Goal: Register for event/course

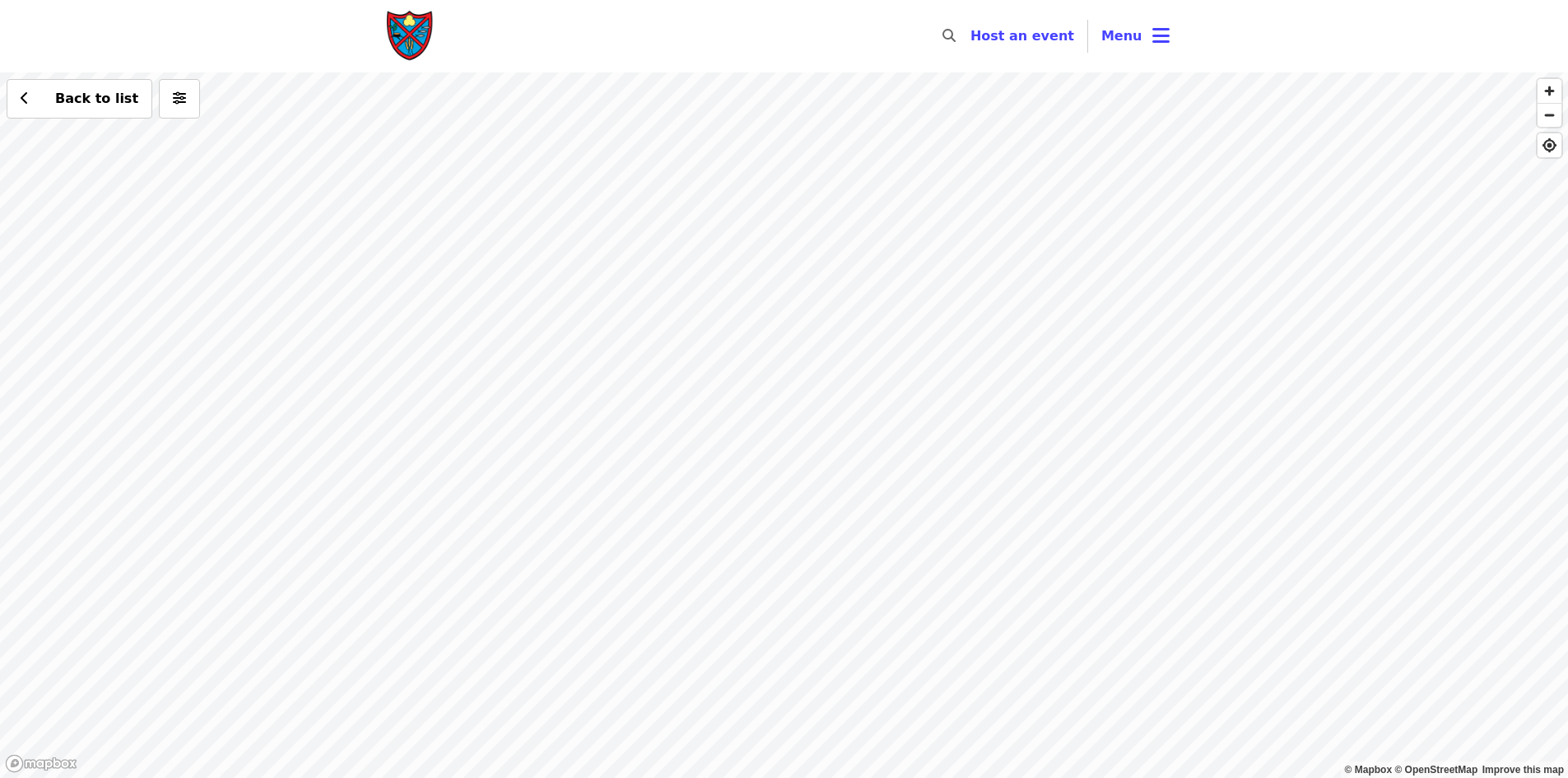
click at [846, 591] on div "Back to list" at bounding box center [784, 425] width 1568 height 706
drag, startPoint x: 905, startPoint y: 658, endPoint x: 746, endPoint y: 327, distance: 367.2
click at [740, 315] on div "Back to list" at bounding box center [784, 425] width 1568 height 706
drag, startPoint x: 1148, startPoint y: 704, endPoint x: 683, endPoint y: 164, distance: 712.6
click at [683, 164] on div "Back to list" at bounding box center [784, 425] width 1568 height 706
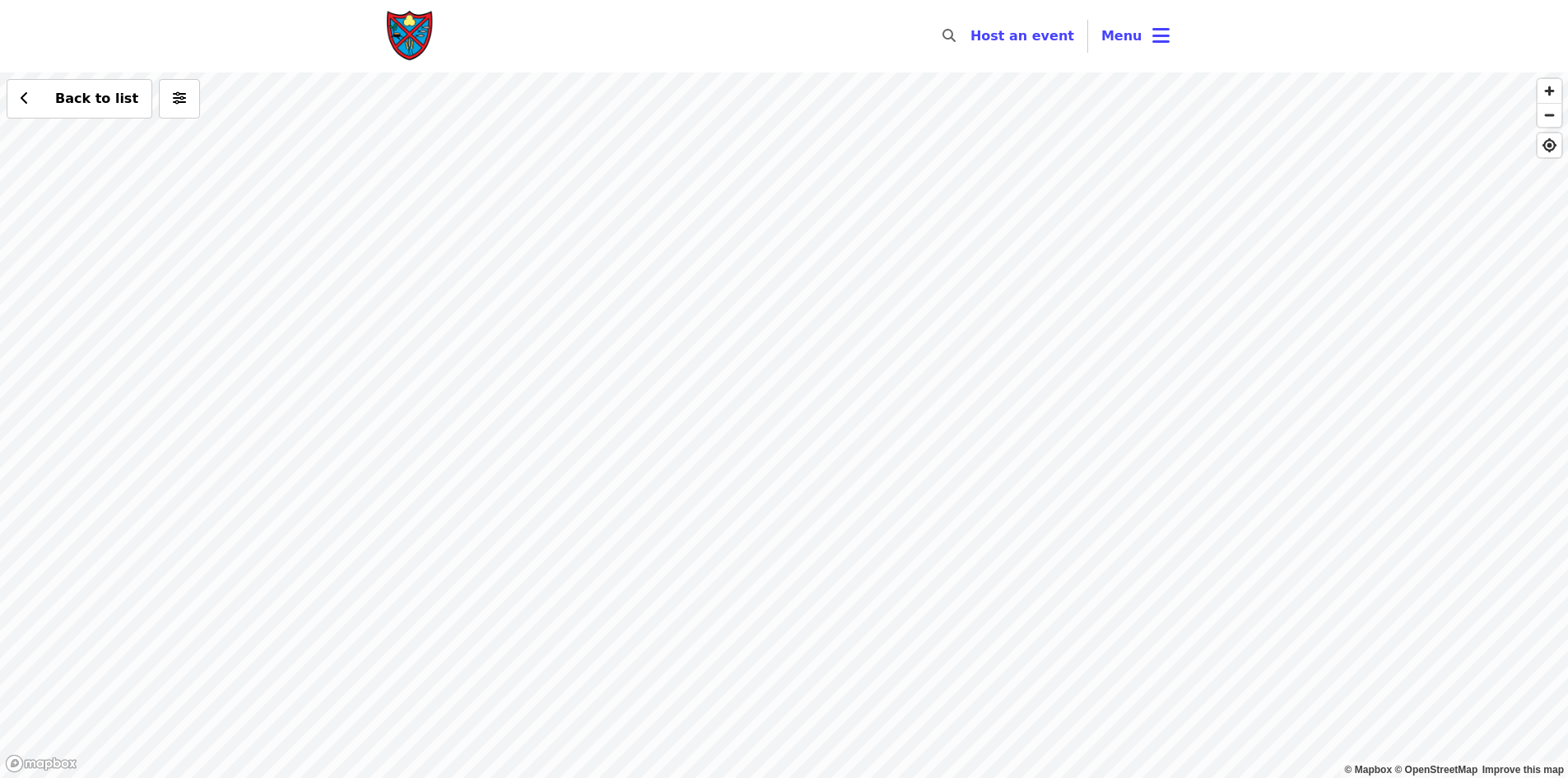
click at [859, 259] on div "Back to list" at bounding box center [784, 425] width 1568 height 706
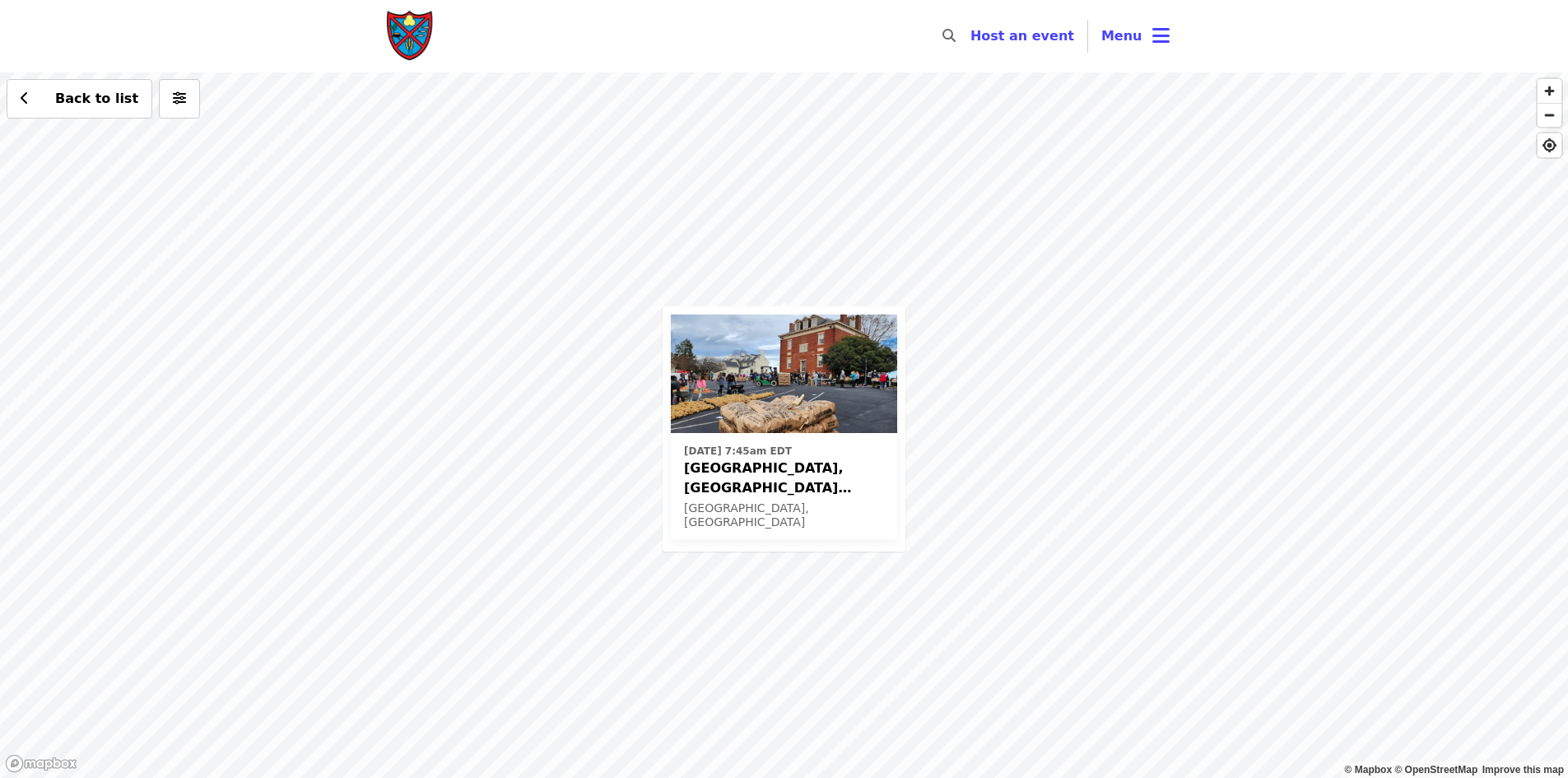
click at [750, 478] on div "[DATE] 7:45am [GEOGRAPHIC_DATA], [GEOGRAPHIC_DATA] Potato Drop! [GEOGRAPHIC_DAT…" at bounding box center [784, 487] width 201 height 93
click at [424, 44] on img "Main navigation" at bounding box center [411, 36] width 50 height 53
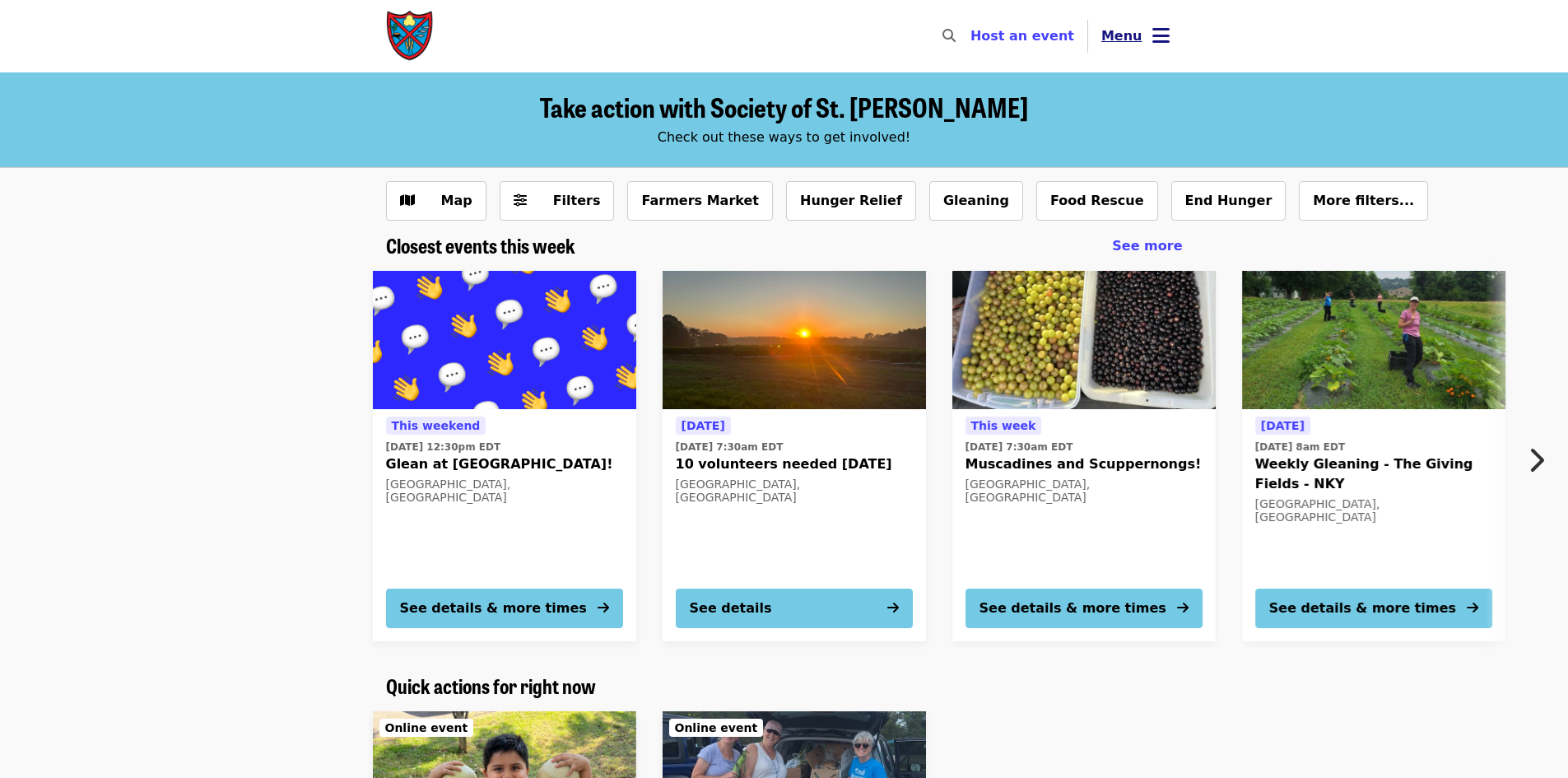
click at [1162, 43] on icon "bars icon" at bounding box center [1161, 36] width 18 height 24
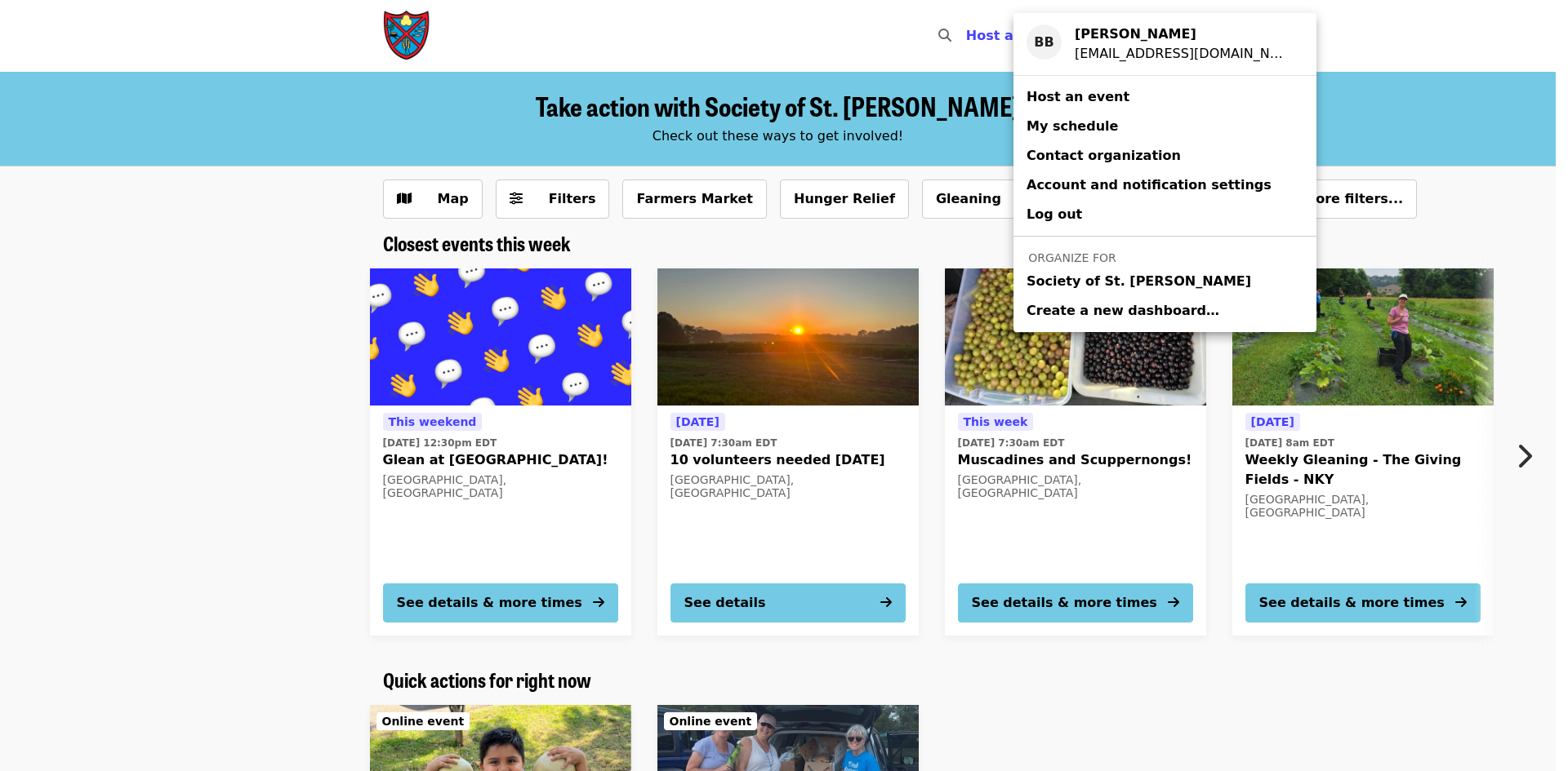
click at [1097, 278] on span "Society of St. [PERSON_NAME]" at bounding box center [1138, 282] width 225 height 19
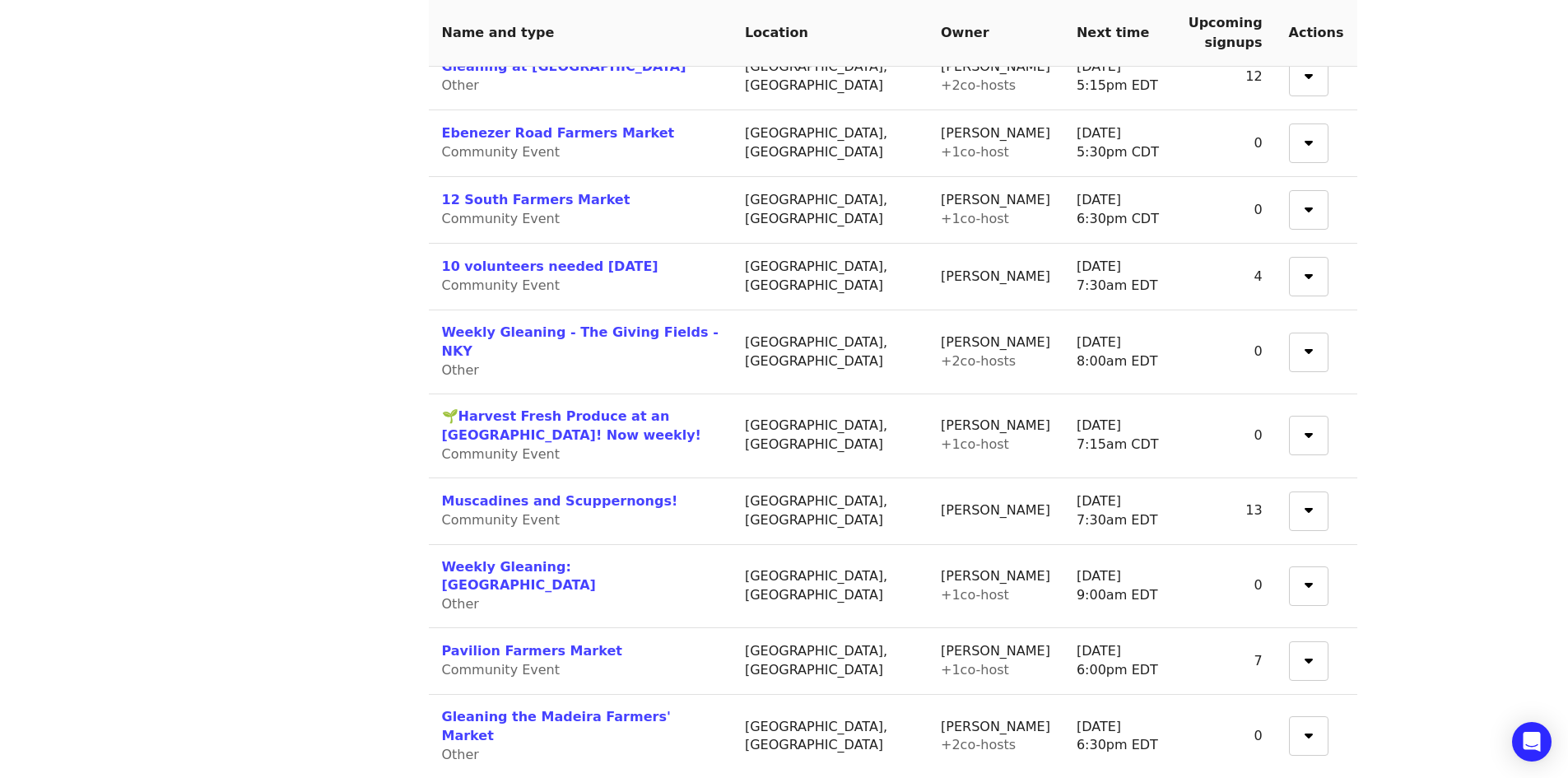
scroll to position [1376, 0]
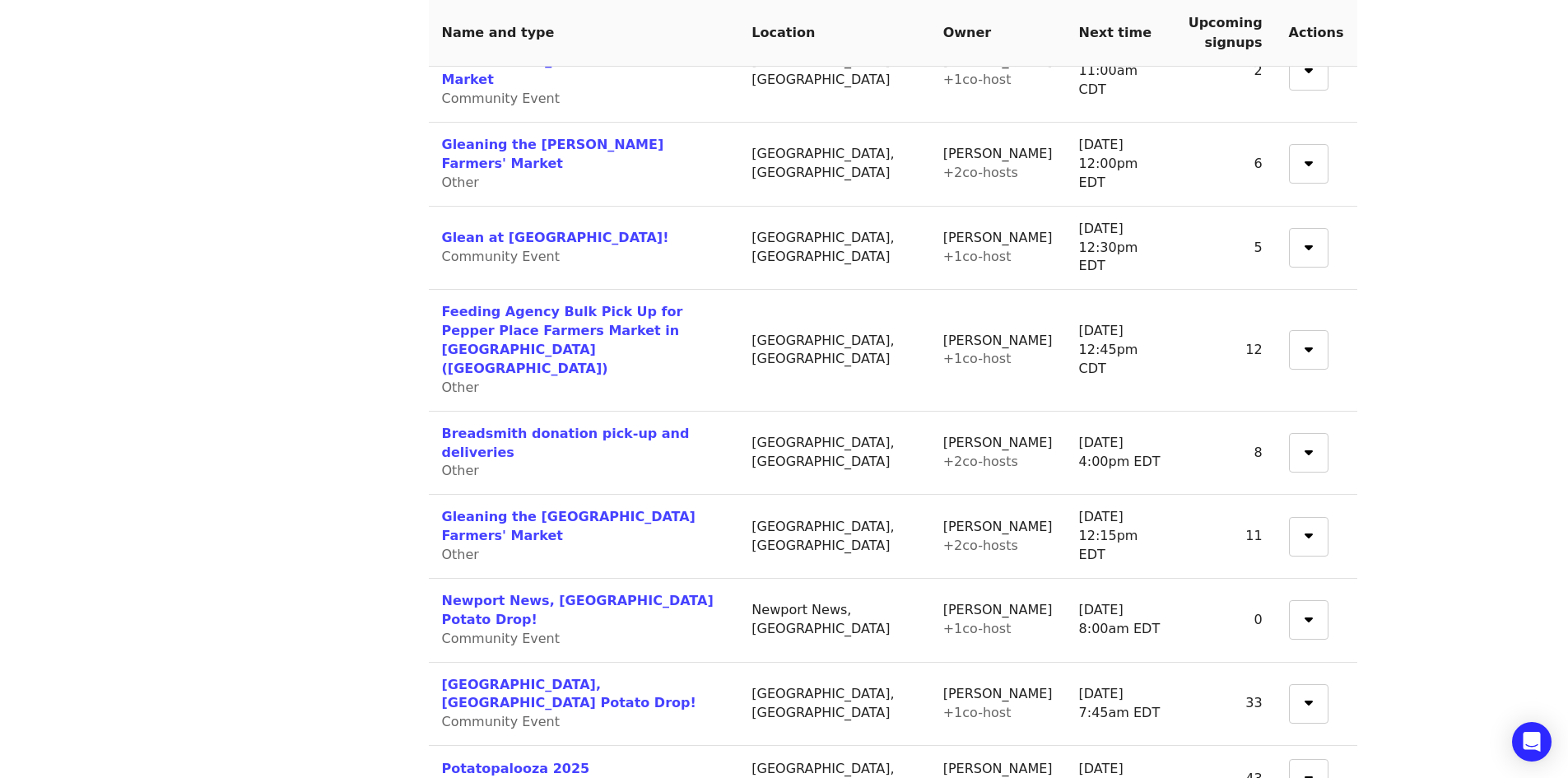
scroll to position [1071, 0]
click at [465, 676] on link "[GEOGRAPHIC_DATA], [GEOGRAPHIC_DATA] Potato Drop!" at bounding box center [568, 693] width 254 height 35
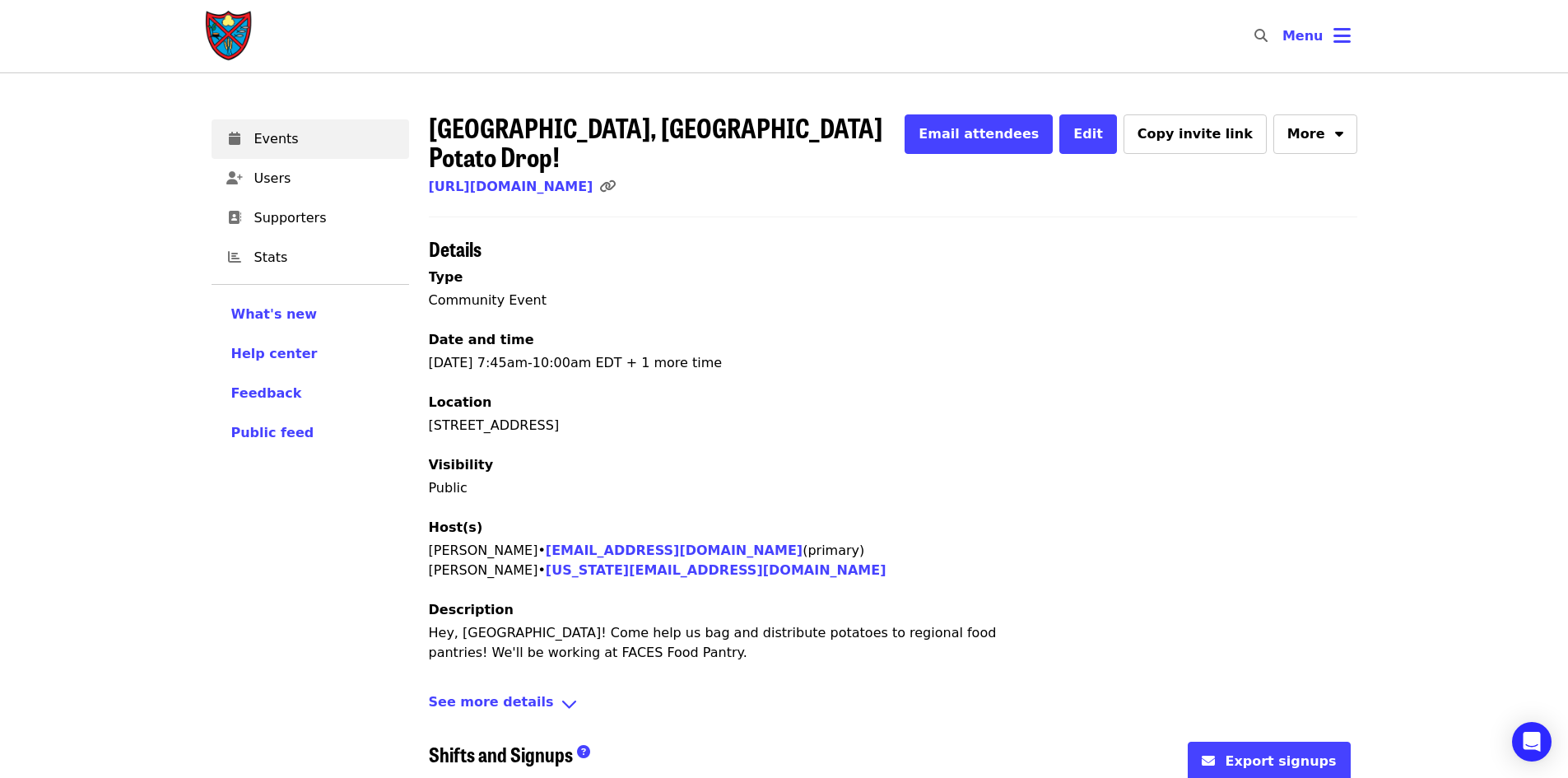
scroll to position [288, 0]
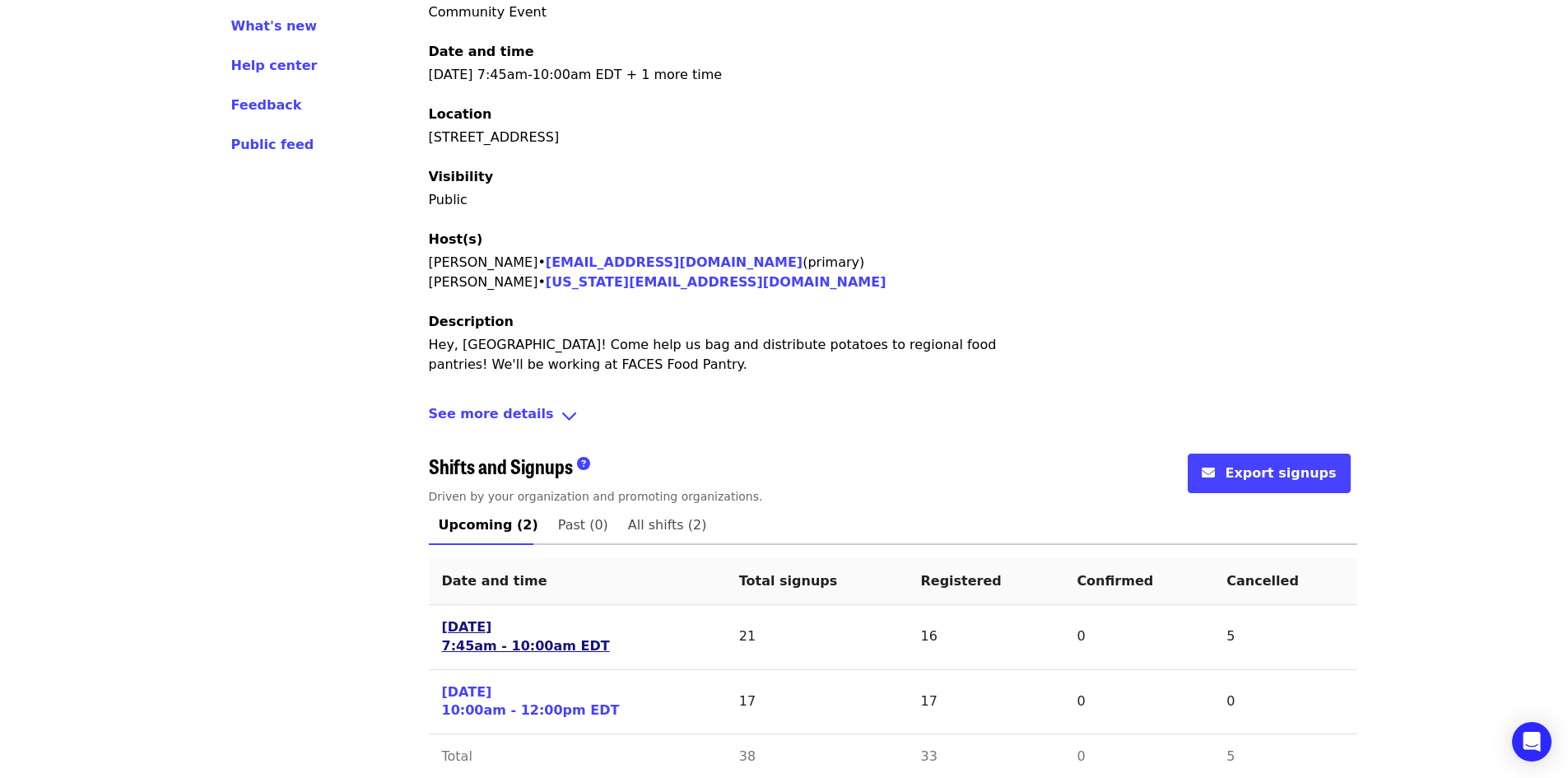
click at [494, 618] on link "[DATE] 7:45am - 10:00am EDT" at bounding box center [526, 637] width 168 height 38
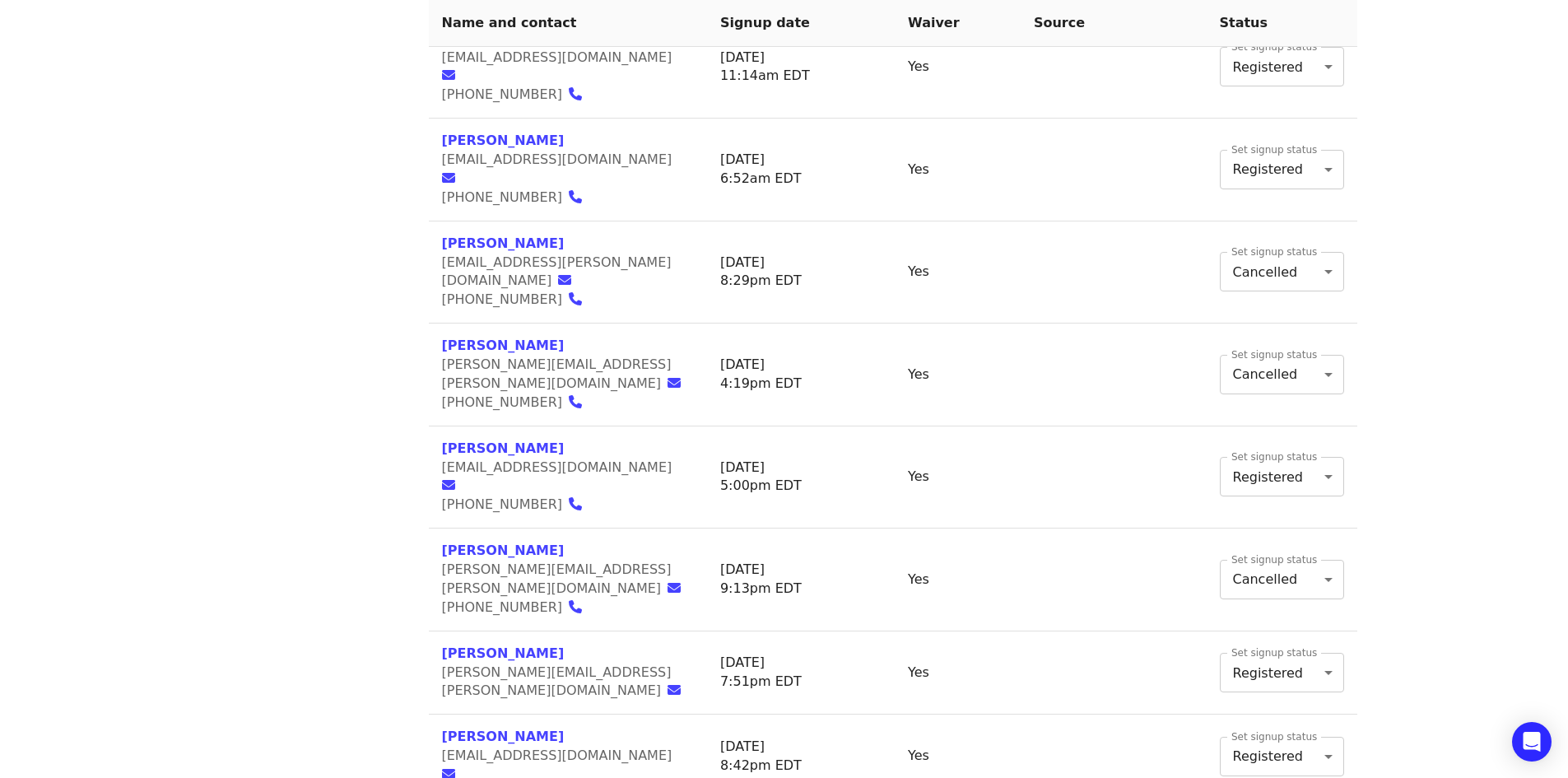
scroll to position [1910, 0]
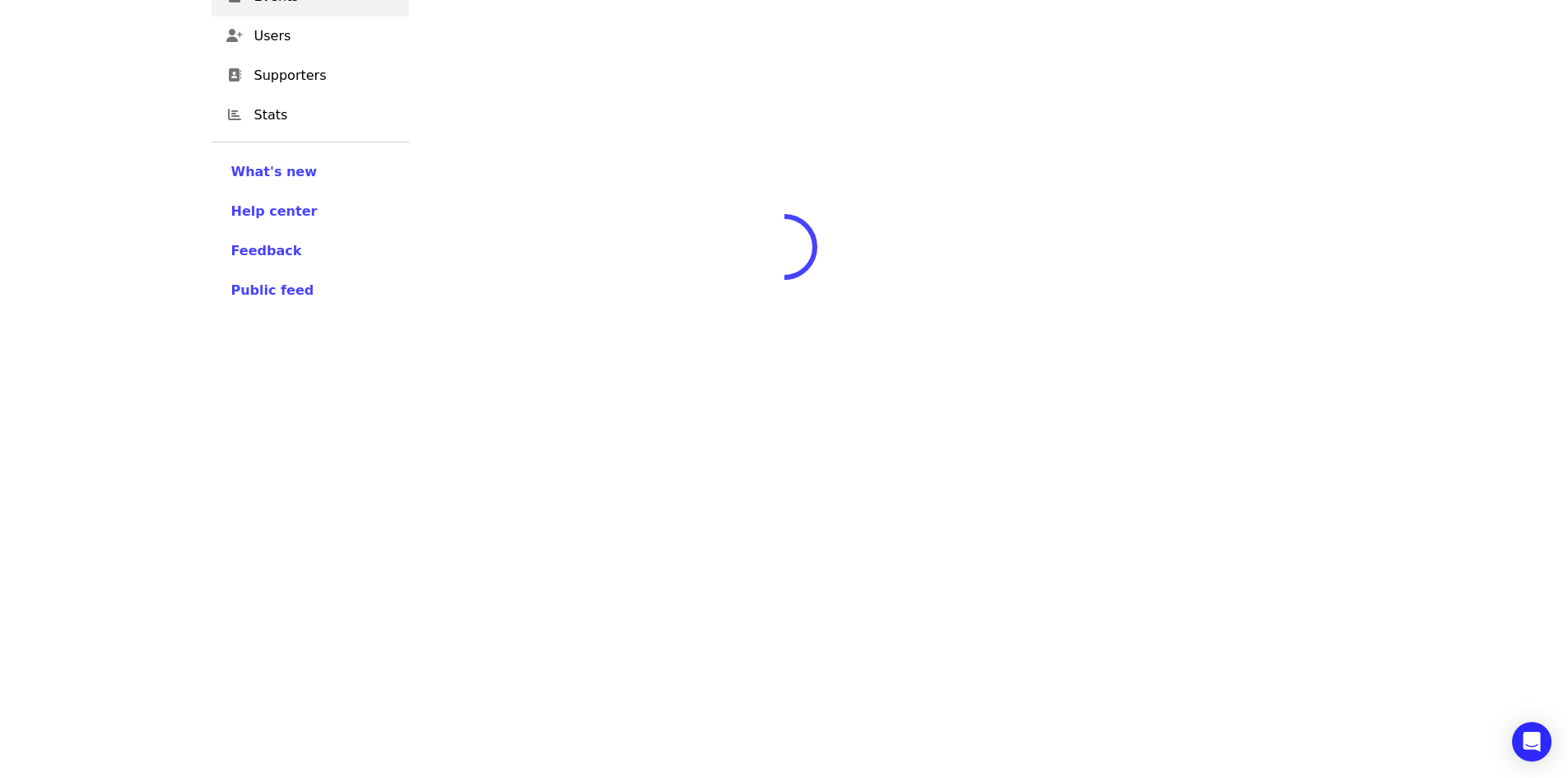
scroll to position [288, 0]
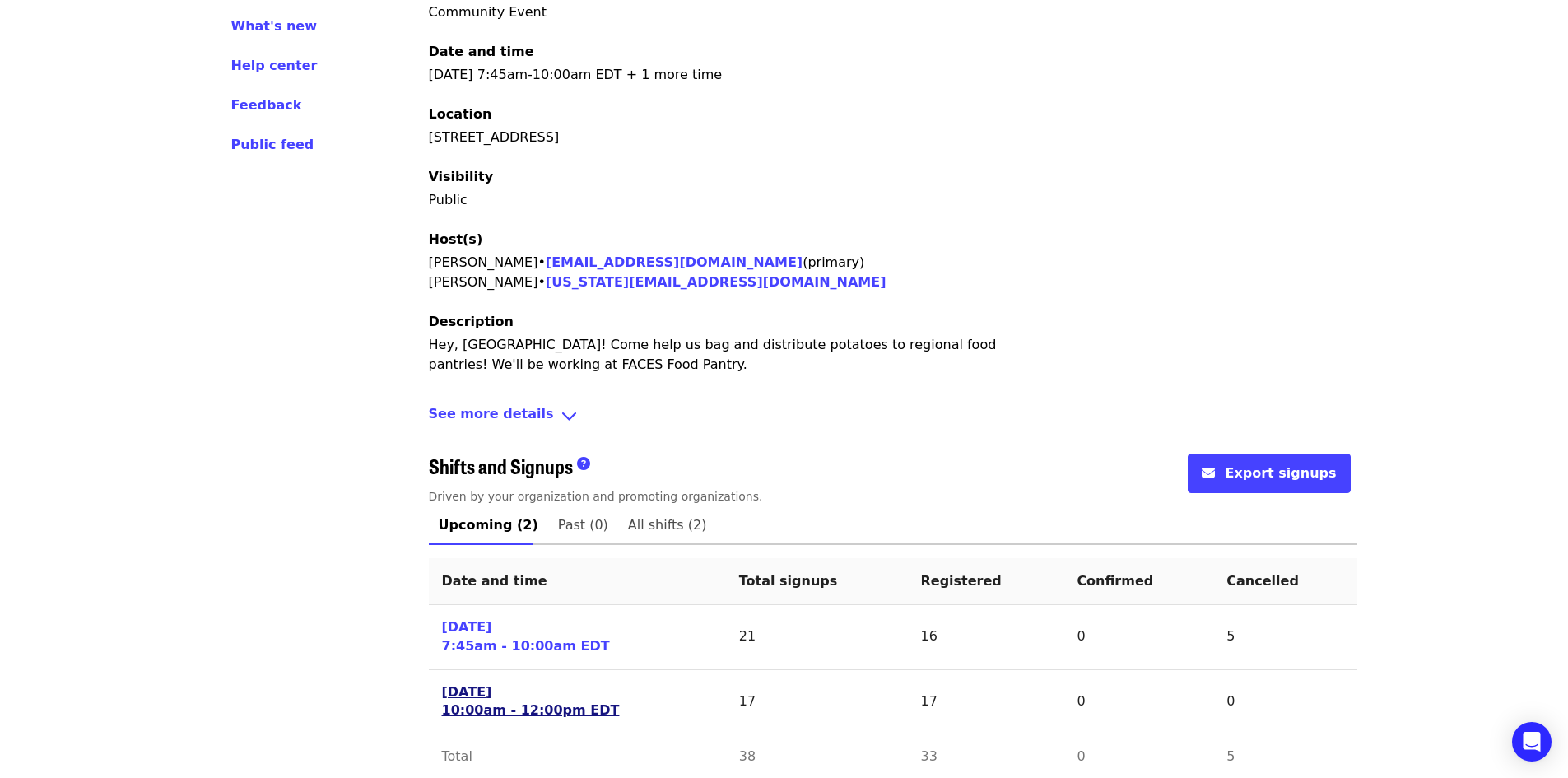
click at [534, 687] on link "[DATE] 10:00am - 12:00pm EDT" at bounding box center [530, 702] width 178 height 38
